Goal: Find specific page/section: Find specific page/section

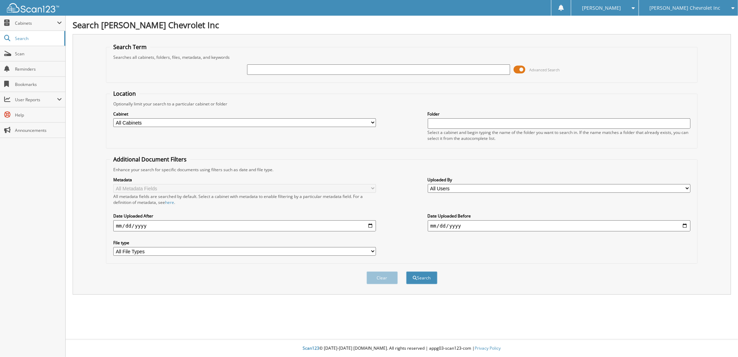
click at [270, 67] on input "text" at bounding box center [378, 69] width 263 height 10
paste input "428268"
type input "428268"
click at [421, 272] on button "Search" at bounding box center [421, 277] width 31 height 13
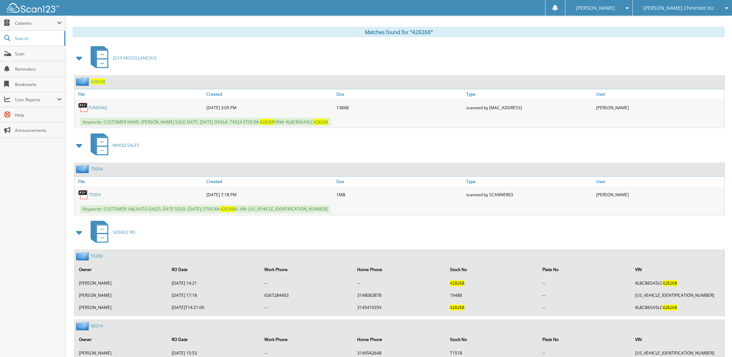
scroll to position [227, 0]
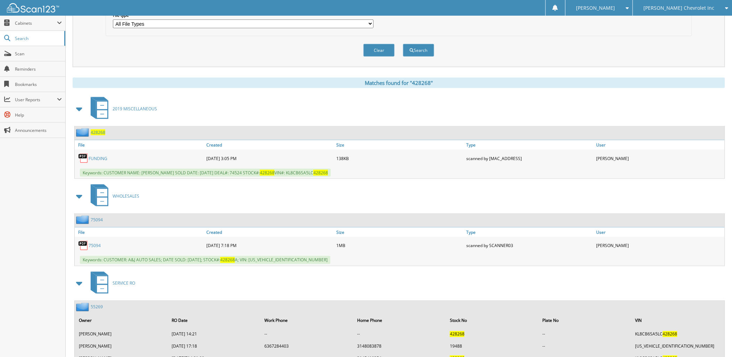
click at [99, 155] on link "FUNDING" at bounding box center [98, 158] width 19 height 6
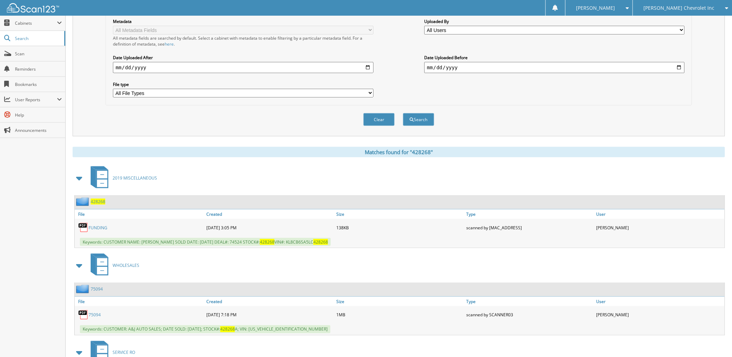
scroll to position [0, 0]
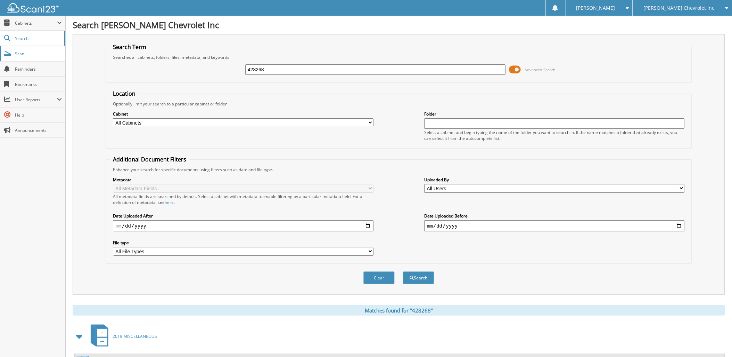
click at [35, 55] on span "Scan" at bounding box center [38, 54] width 47 height 6
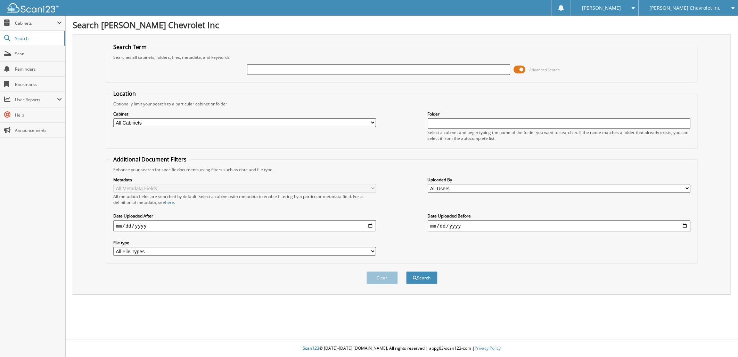
click at [276, 69] on input "text" at bounding box center [378, 69] width 263 height 10
click at [276, 68] on input "text" at bounding box center [378, 69] width 263 height 10
type input "SAF"
click at [406, 271] on button "Search" at bounding box center [421, 277] width 31 height 13
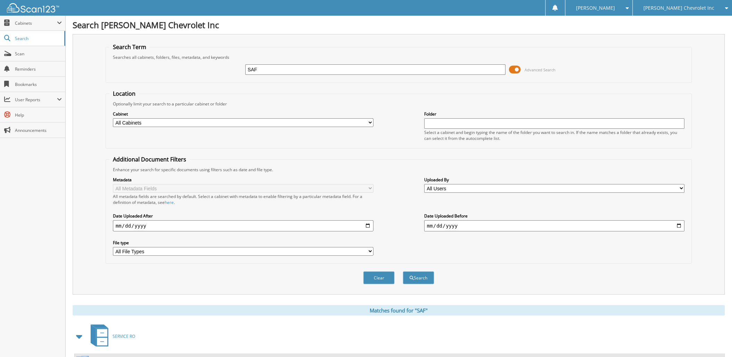
click at [269, 67] on input "SAF" at bounding box center [375, 69] width 261 height 10
type input "SAFEGUARD 2020"
click at [403, 271] on button "Search" at bounding box center [418, 277] width 31 height 13
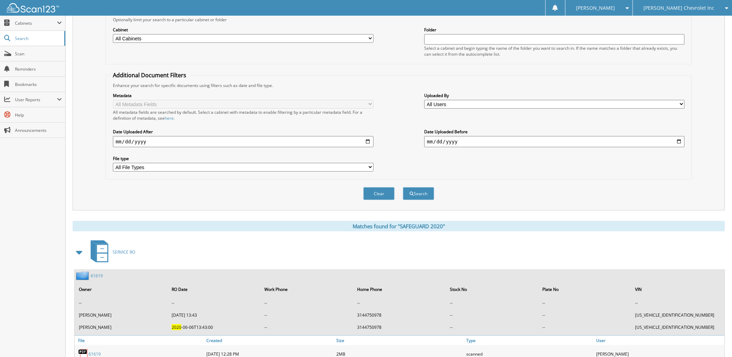
scroll to position [193, 0]
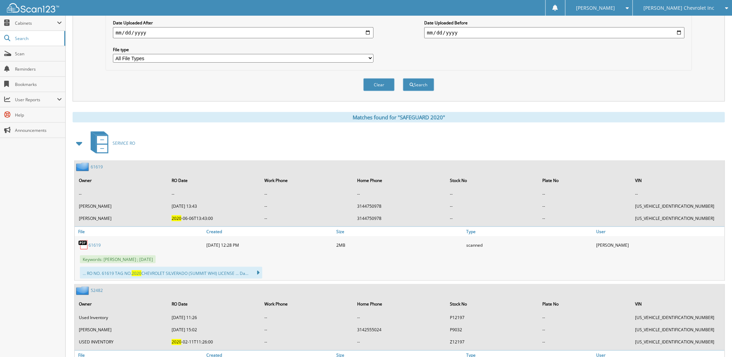
click at [79, 137] on span at bounding box center [80, 143] width 10 height 13
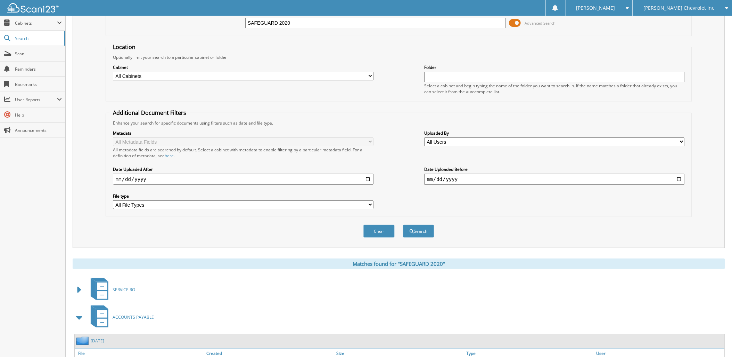
scroll to position [0, 0]
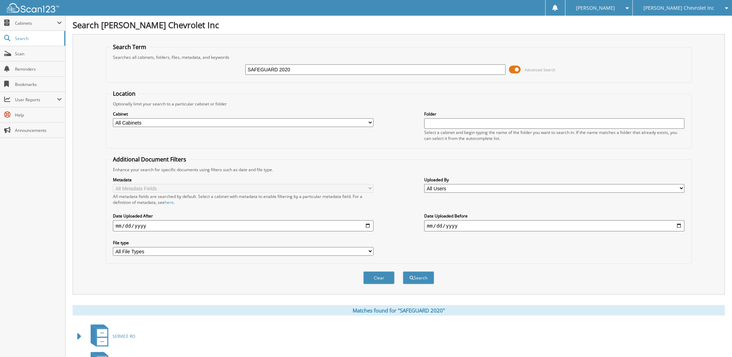
click at [307, 68] on input "SAFEGUARD 2020" at bounding box center [375, 69] width 261 height 10
type input "SAFEGUARD"
click at [421, 271] on button "Search" at bounding box center [418, 277] width 31 height 13
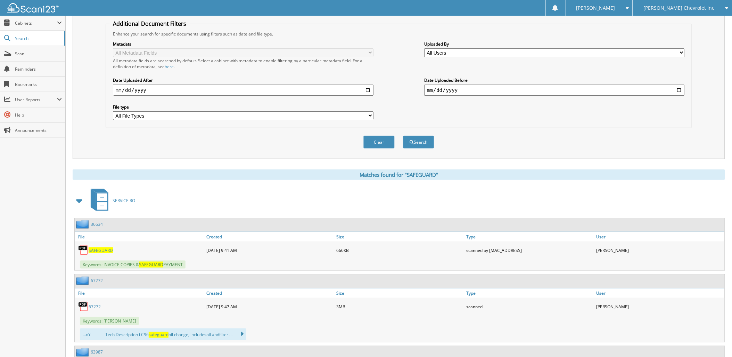
scroll to position [154, 0]
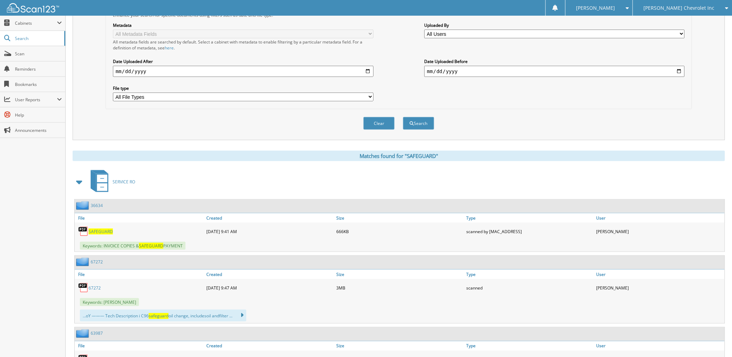
click at [78, 175] on span at bounding box center [80, 181] width 10 height 13
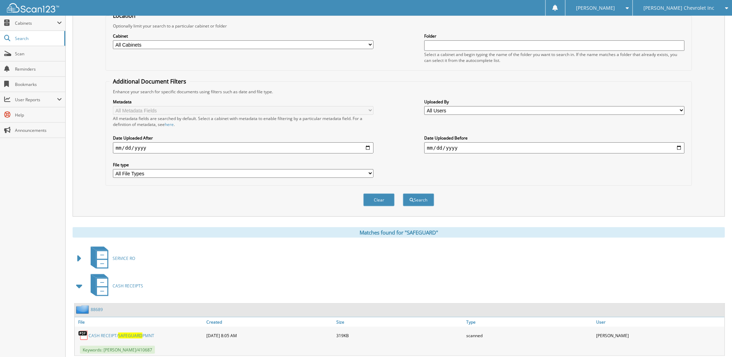
scroll to position [0, 0]
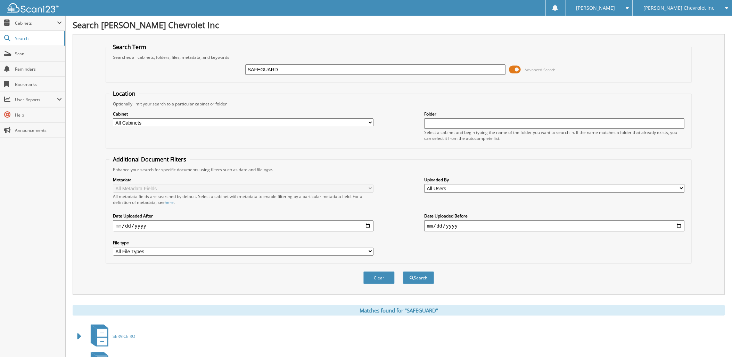
click at [318, 66] on input "SAFEGUARD" at bounding box center [375, 69] width 261 height 10
drag, startPoint x: 309, startPoint y: 67, endPoint x: 327, endPoint y: 81, distance: 22.5
click at [195, 77] on div "SAFEGUARD Advanced Search" at bounding box center [398, 69] width 579 height 19
type input "151984"
click at [411, 276] on span "submit" at bounding box center [412, 278] width 4 height 4
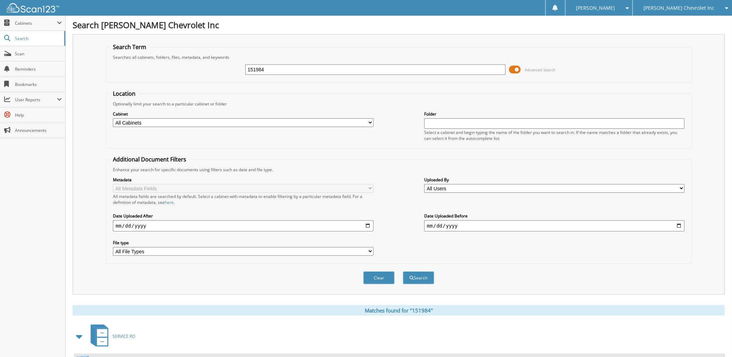
drag, startPoint x: 273, startPoint y: 67, endPoint x: 228, endPoint y: 72, distance: 45.7
click at [230, 72] on div "151984 Advanced Search" at bounding box center [398, 69] width 579 height 19
type input "SAFE GUARD"
click at [403, 271] on button "Search" at bounding box center [418, 277] width 31 height 13
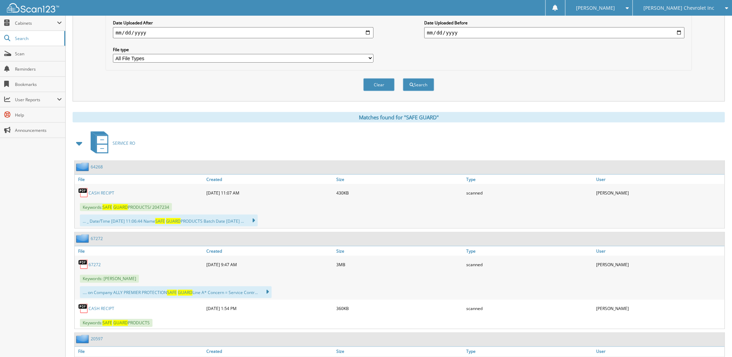
click at [79, 137] on span at bounding box center [80, 143] width 10 height 13
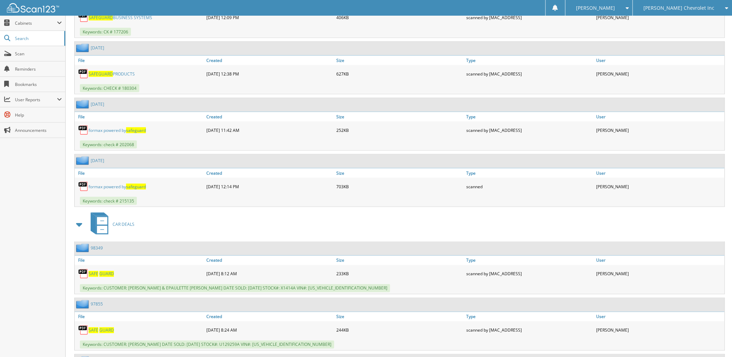
scroll to position [1235, 0]
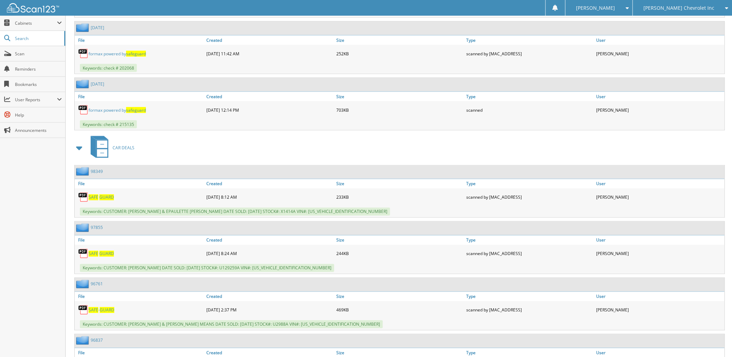
click at [80, 141] on span at bounding box center [80, 147] width 10 height 13
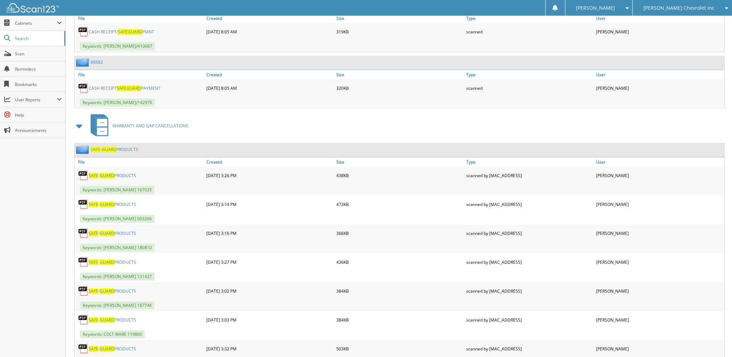
scroll to position [1429, 0]
click at [79, 119] on span at bounding box center [80, 125] width 10 height 13
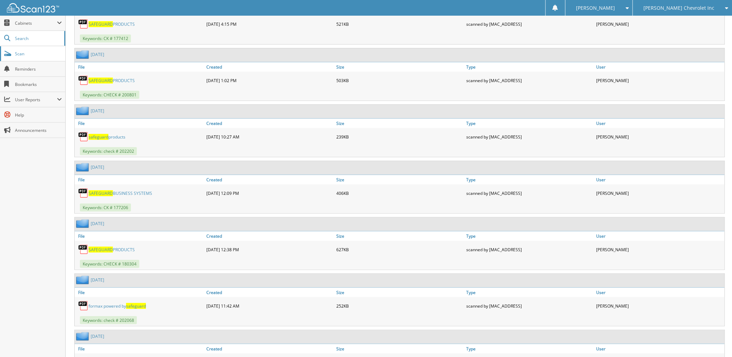
scroll to position [942, 0]
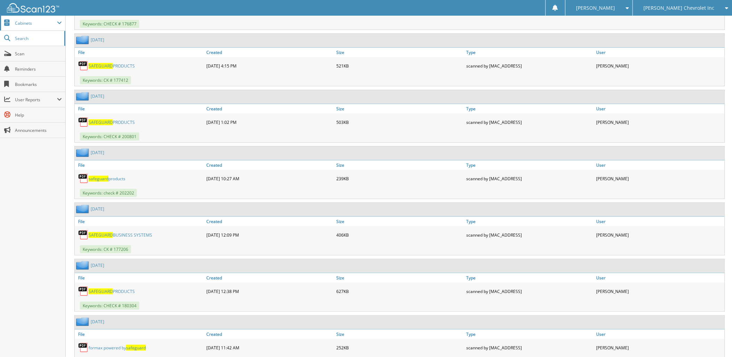
click at [24, 22] on span "Cabinets" at bounding box center [36, 23] width 42 height 6
click at [26, 34] on link "This Company" at bounding box center [32, 38] width 65 height 15
